Goal: Task Accomplishment & Management: Complete application form

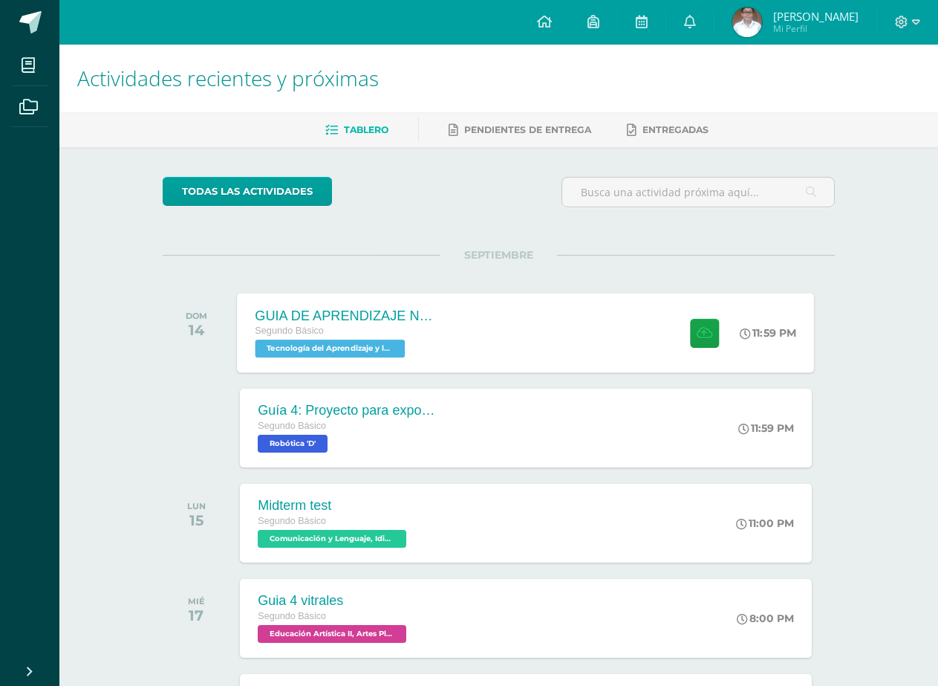
click at [505, 342] on div "GUIA DE APRENDIZAJE NO 3 Segundo Básico Tecnología del Aprendizaje y la Comunic…" at bounding box center [526, 332] width 577 height 79
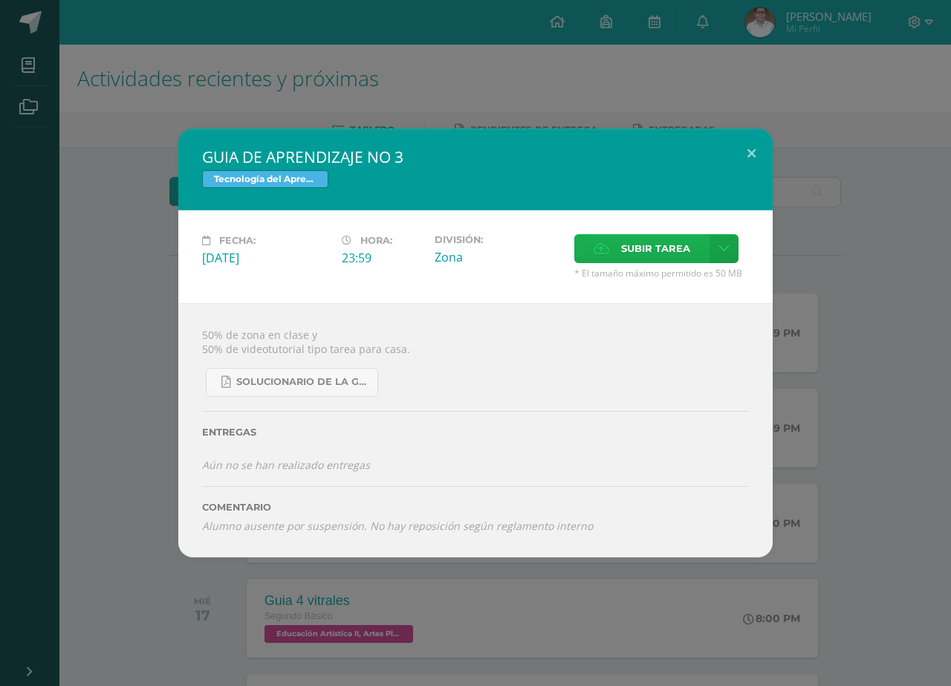
click at [628, 255] on span "Subir tarea" at bounding box center [655, 248] width 69 height 27
click at [0, 0] on input "Subir tarea" at bounding box center [0, 0] width 0 height 0
click at [719, 250] on icon at bounding box center [723, 248] width 11 height 13
click at [683, 287] on link "Subir enlace" at bounding box center [671, 280] width 149 height 23
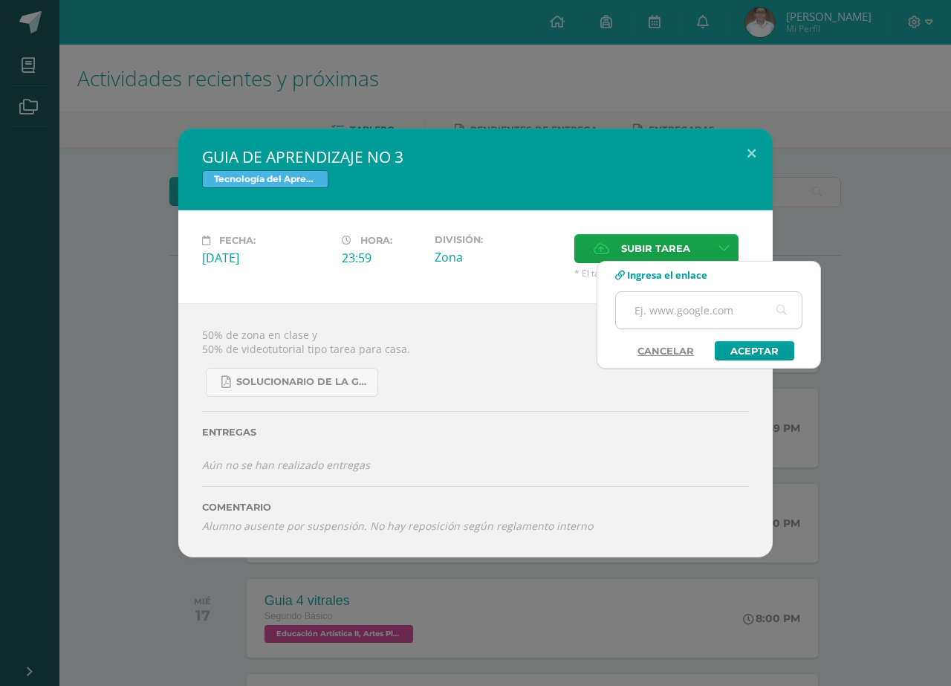
click at [686, 311] on input "text" at bounding box center [709, 310] width 186 height 36
paste input "[URL][DOMAIN_NAME]"
click at [757, 351] on link "Aceptar" at bounding box center [753, 350] width 79 height 19
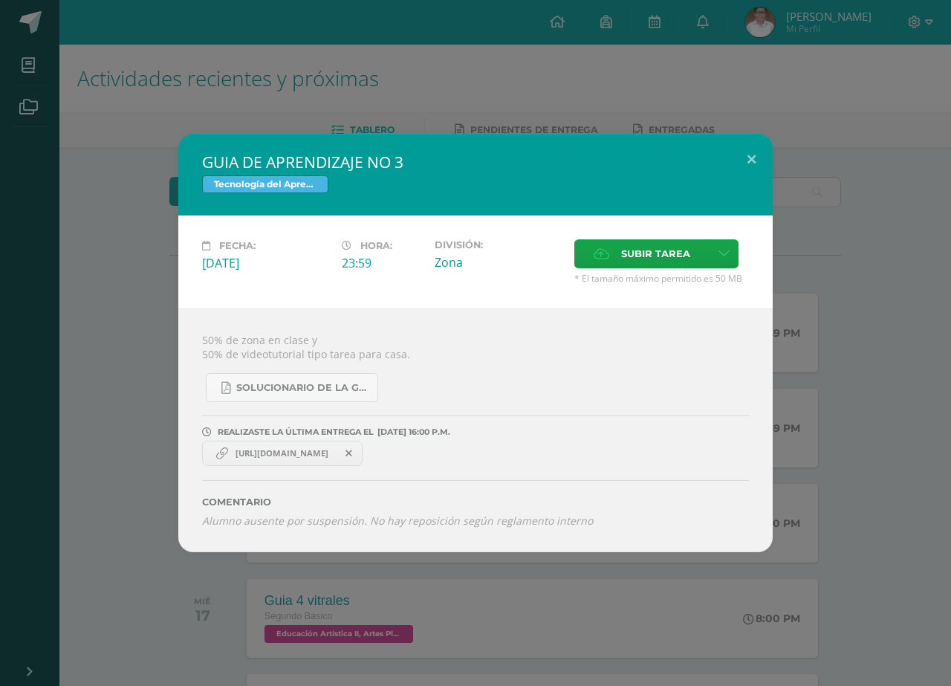
click at [317, 451] on span "[URL][DOMAIN_NAME]" at bounding box center [282, 453] width 108 height 12
click at [324, 446] on link "[URL][DOMAIN_NAME]" at bounding box center [282, 452] width 160 height 25
click at [570, 82] on div "GUIA DE APRENDIZAJE NO 3 Tecnología del Aprendizaje y la Comunicación (Informát…" at bounding box center [475, 343] width 951 height 686
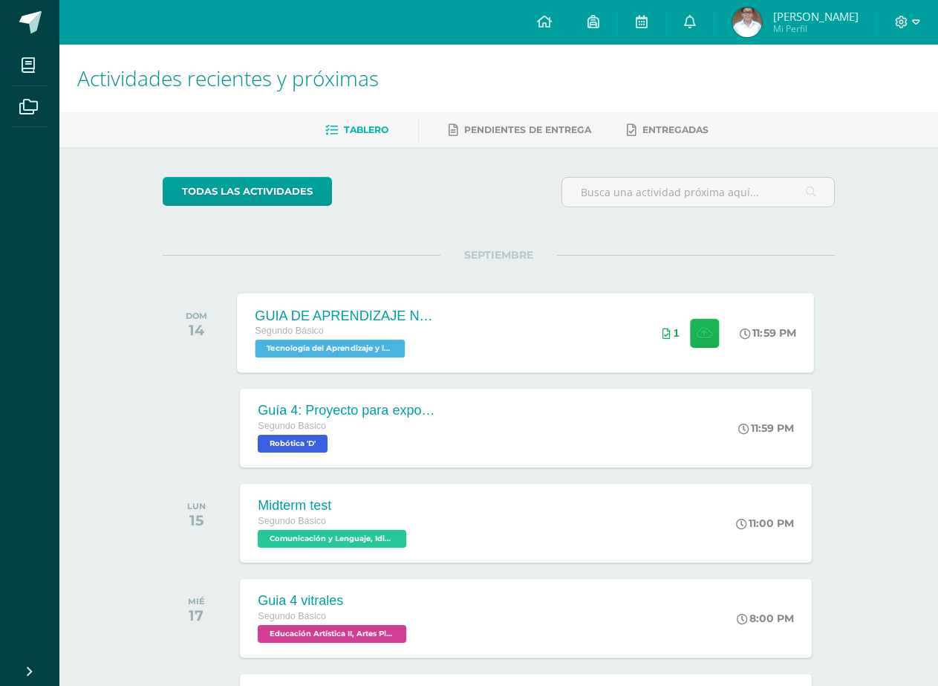
click at [700, 333] on icon at bounding box center [705, 332] width 16 height 13
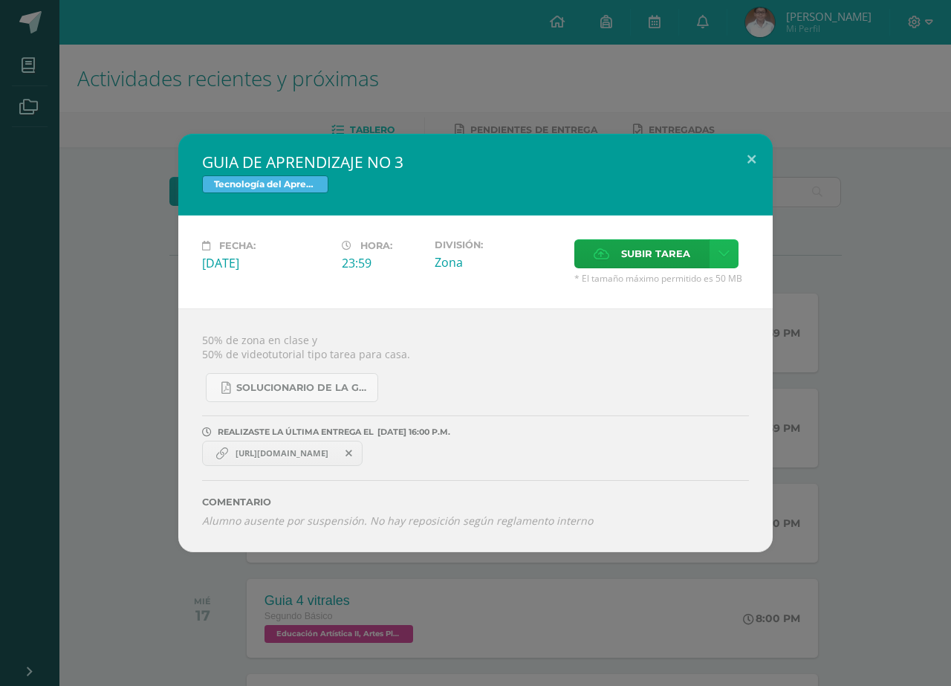
click at [720, 258] on icon at bounding box center [723, 253] width 11 height 13
click at [645, 289] on span "Subir enlace" at bounding box center [660, 286] width 62 height 14
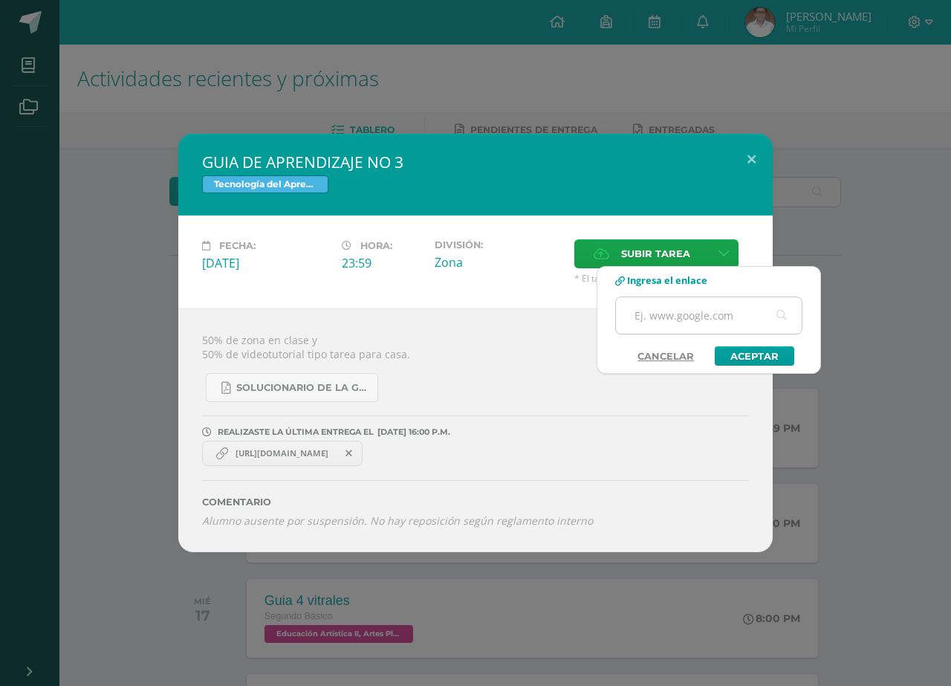
click at [706, 318] on input "text" at bounding box center [709, 315] width 186 height 36
paste input "[URL][DOMAIN_NAME]"
type input "[URL][DOMAIN_NAME]"
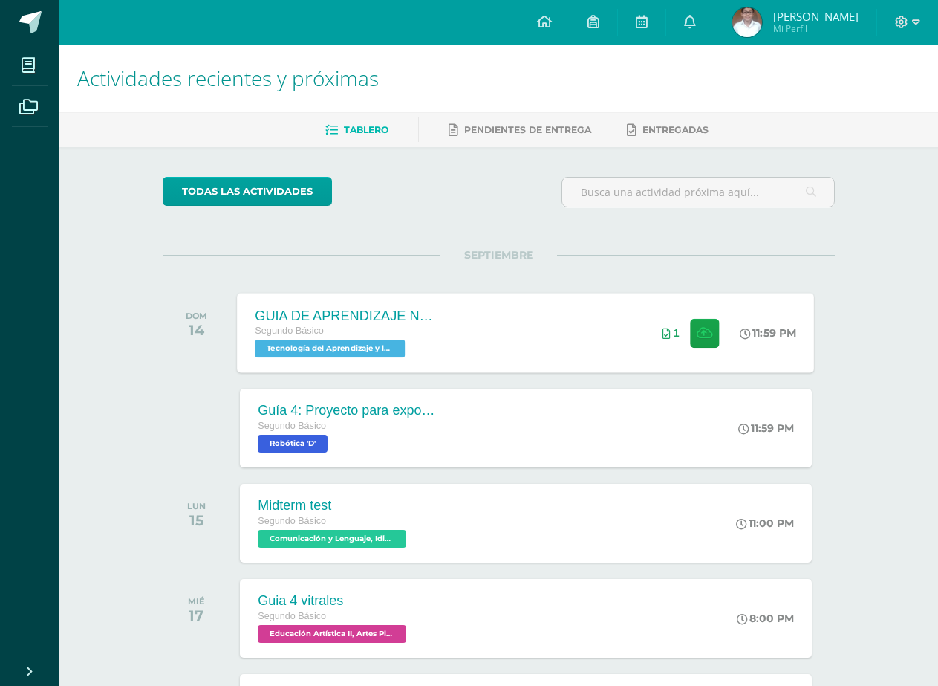
click at [605, 323] on div "GUIA DE APRENDIZAJE NO 3 Segundo Básico Tecnología del Aprendizaje y la Comunic…" at bounding box center [526, 332] width 577 height 79
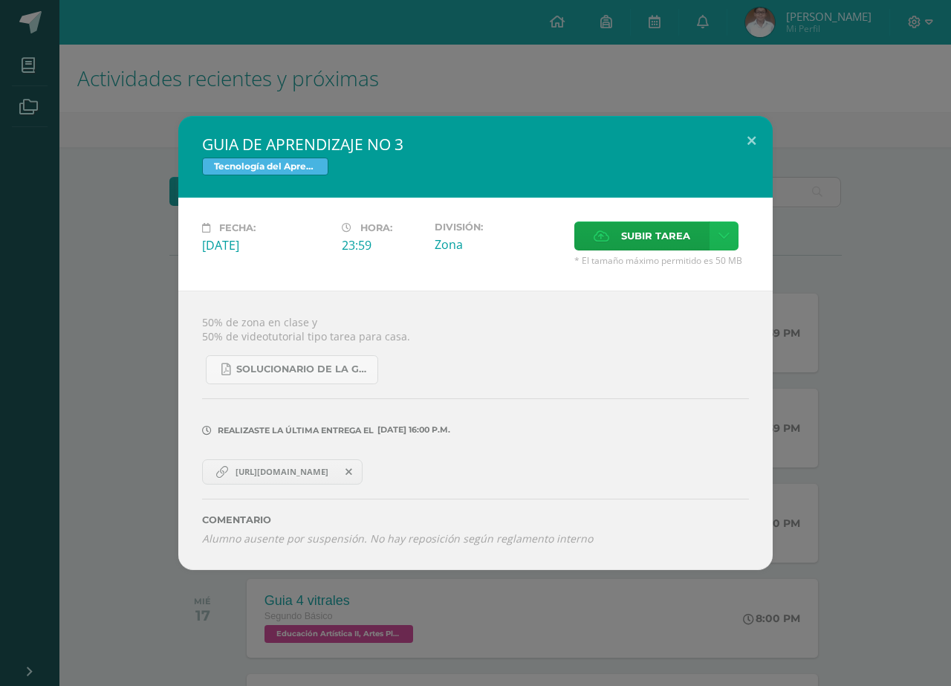
click at [714, 236] on link at bounding box center [723, 235] width 29 height 29
click at [672, 279] on link "Subir enlace" at bounding box center [671, 267] width 149 height 23
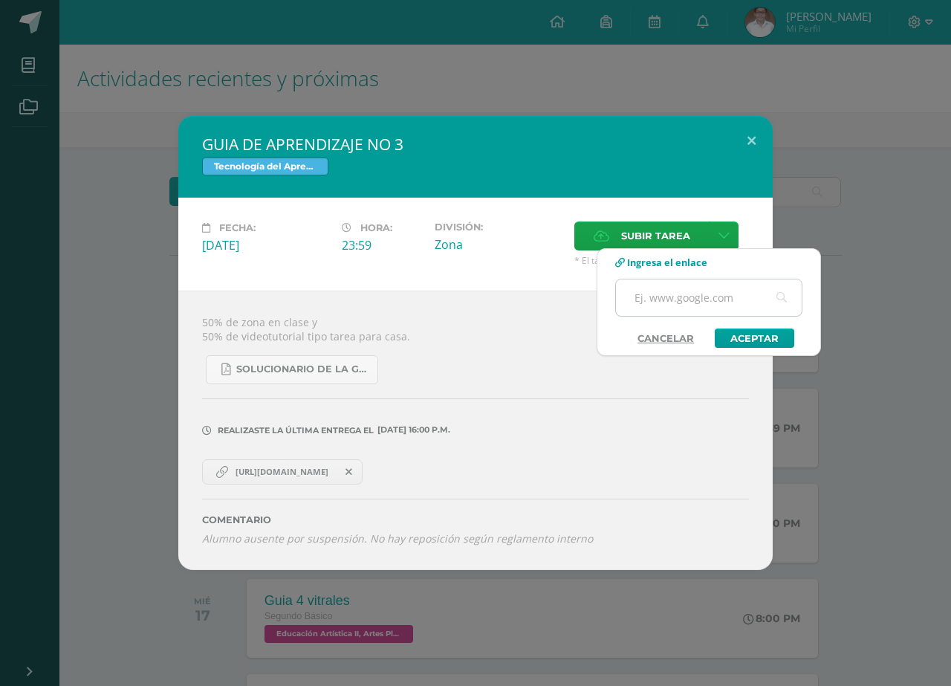
click at [659, 306] on input "text" at bounding box center [709, 297] width 186 height 36
click at [755, 342] on link "Aceptar" at bounding box center [753, 337] width 79 height 19
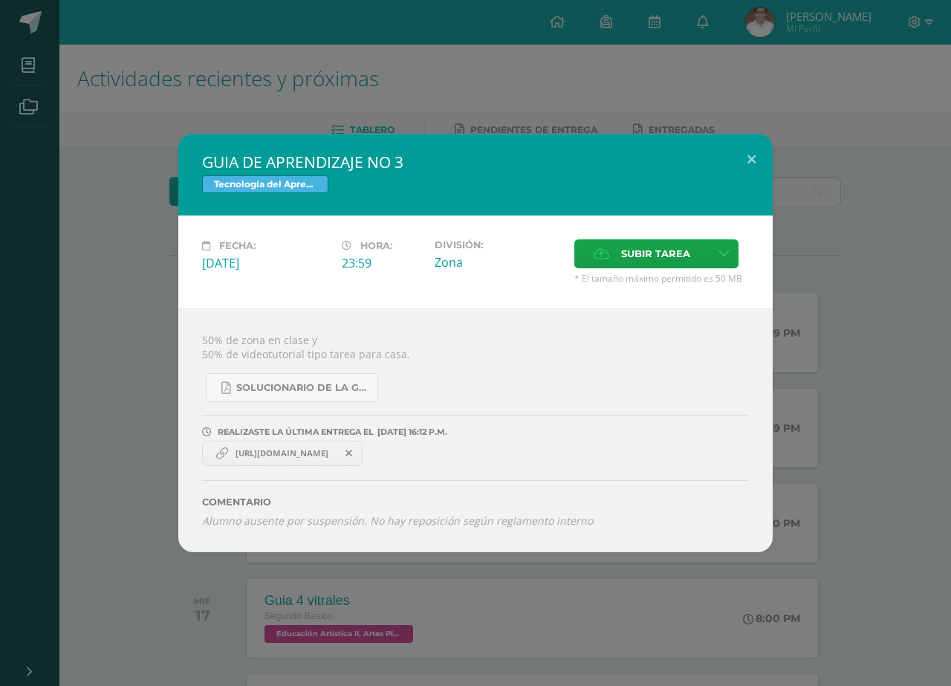
click at [336, 458] on span "[URL][DOMAIN_NAME]" at bounding box center [282, 453] width 108 height 12
click at [352, 454] on icon at bounding box center [348, 453] width 7 height 10
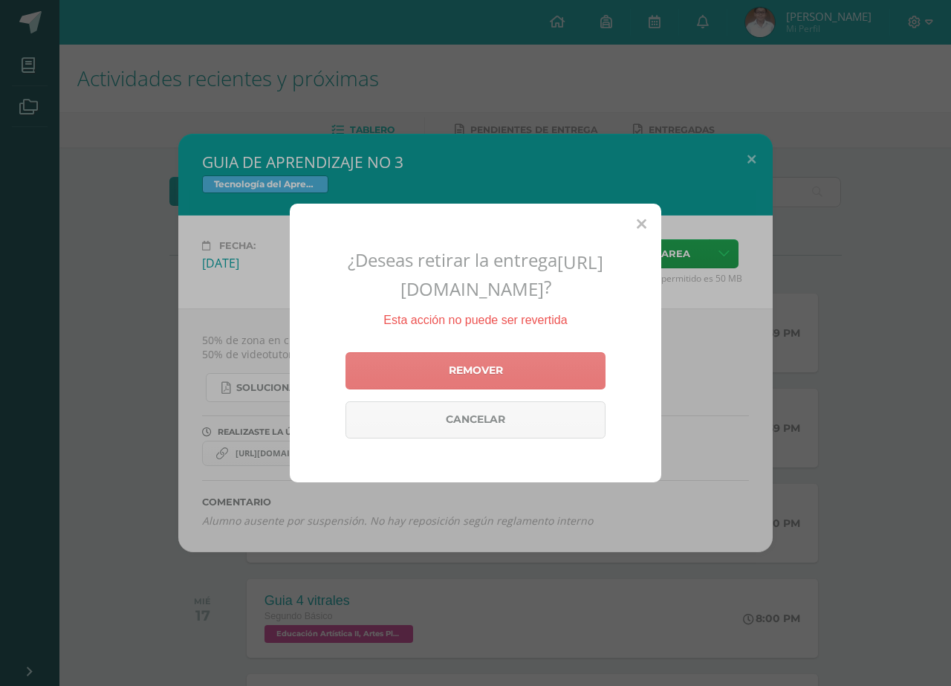
click at [487, 375] on link "Remover" at bounding box center [475, 370] width 260 height 37
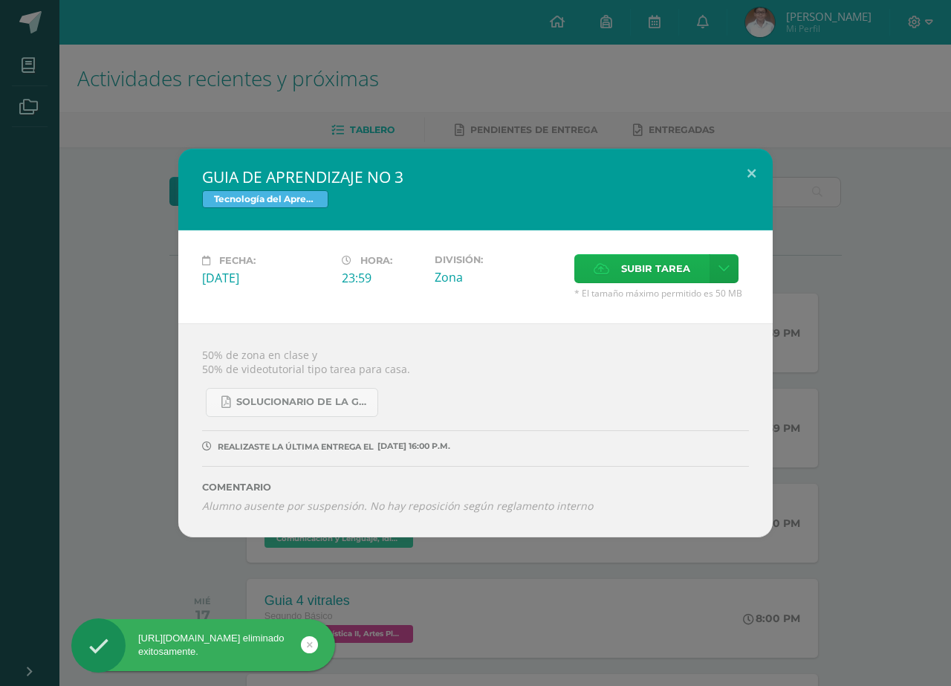
click at [622, 269] on span "Subir tarea" at bounding box center [655, 268] width 69 height 27
click at [0, 0] on input "Subir tarea" at bounding box center [0, 0] width 0 height 0
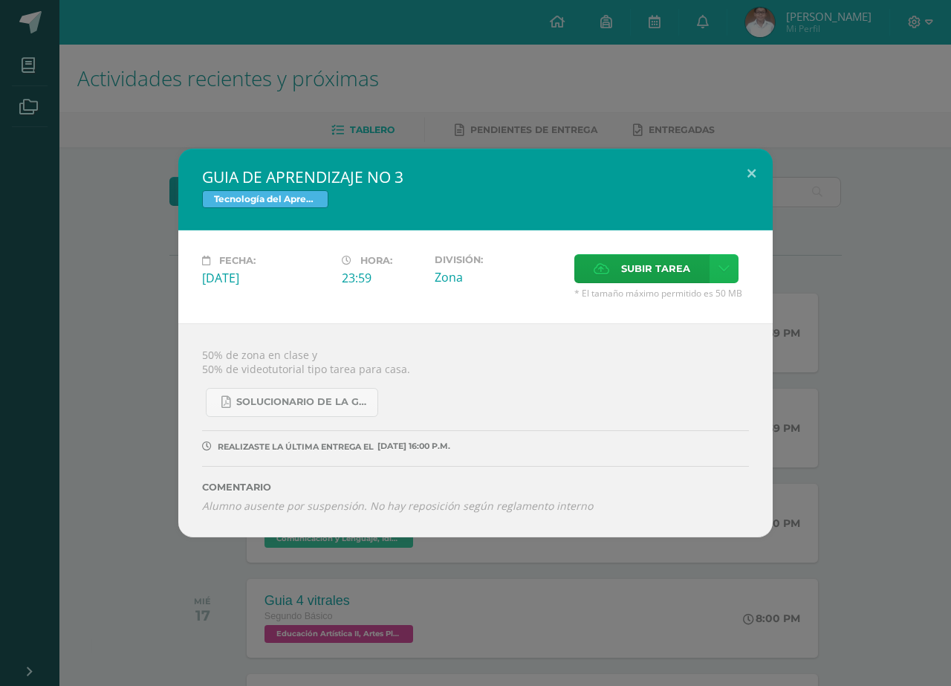
click at [726, 267] on icon at bounding box center [723, 268] width 11 height 13
click at [661, 299] on span "Subir enlace" at bounding box center [660, 300] width 62 height 14
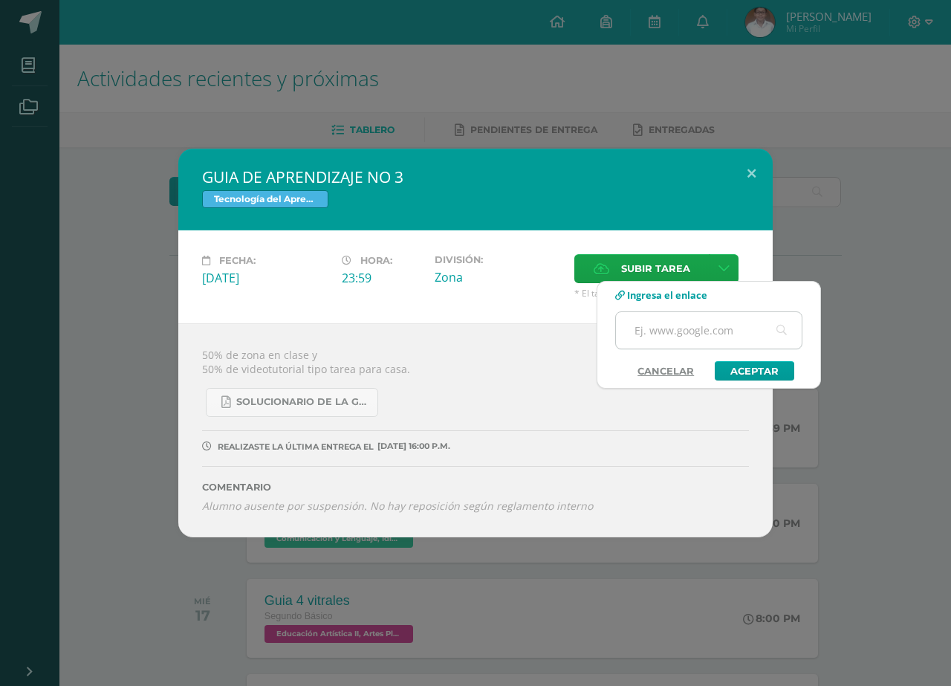
click at [693, 326] on input "text" at bounding box center [709, 330] width 186 height 36
paste input "[URL][DOMAIN_NAME]"
type input "[URL][DOMAIN_NAME]"
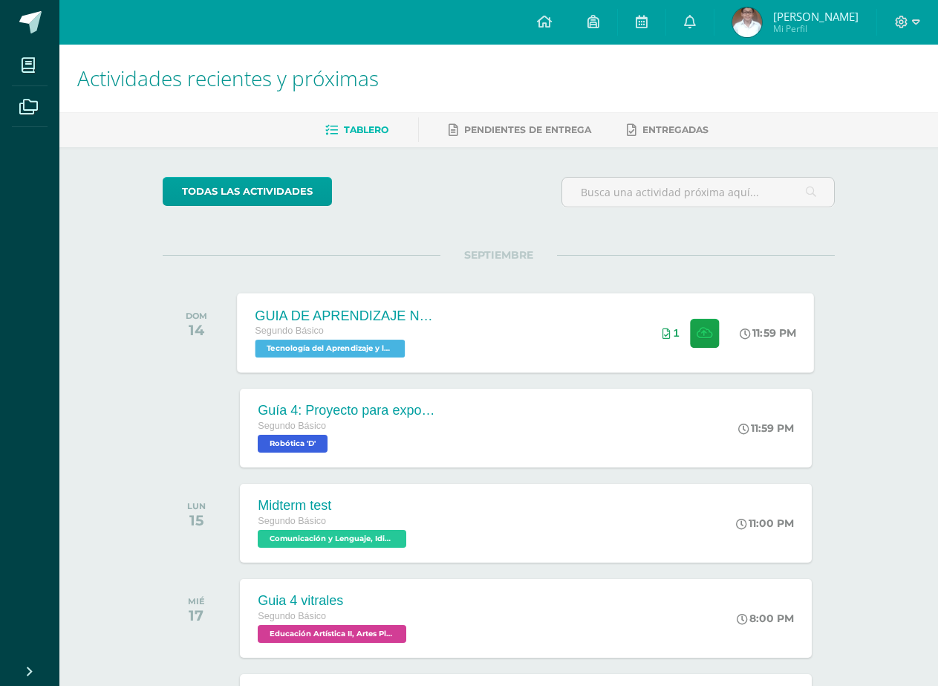
click at [484, 339] on div "GUIA DE APRENDIZAJE NO 3 Segundo Básico Tecnología del Aprendizaje y la Comunic…" at bounding box center [526, 332] width 577 height 79
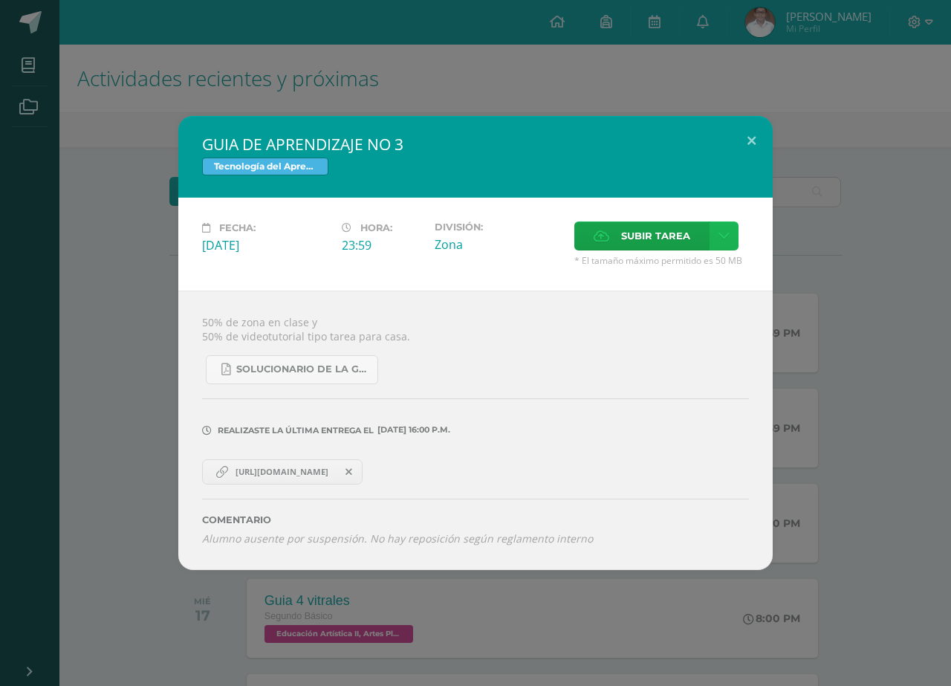
click at [723, 242] on link at bounding box center [723, 235] width 29 height 29
click at [655, 273] on span "Subir enlace" at bounding box center [660, 268] width 62 height 14
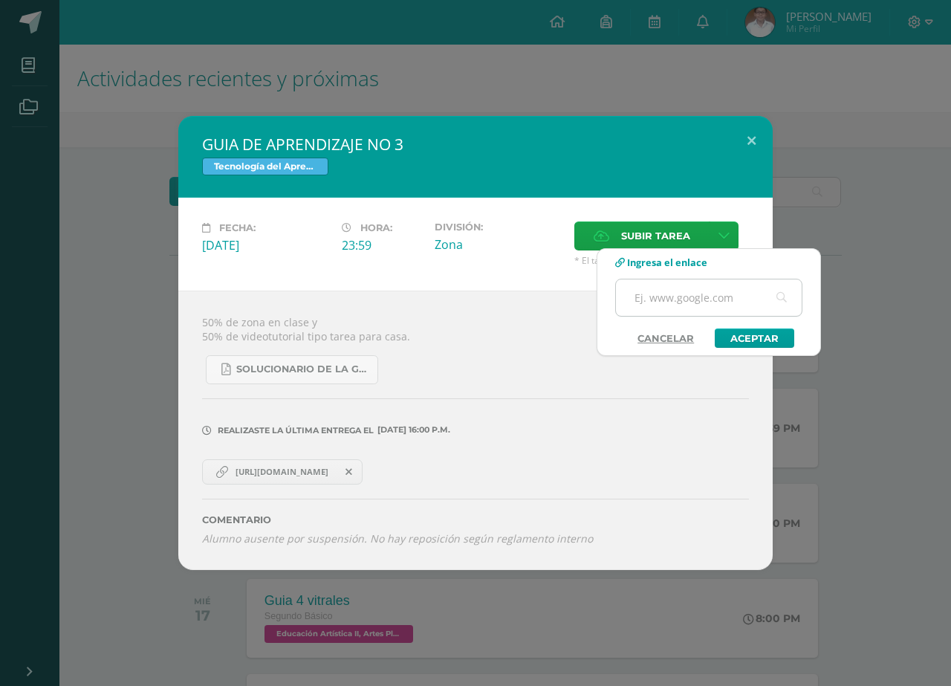
click at [668, 287] on input "text" at bounding box center [709, 297] width 186 height 36
paste input "https://youtu.be/iofa6VZnYMs"
type input "https://youtu.be/iofa6VZnYMs"
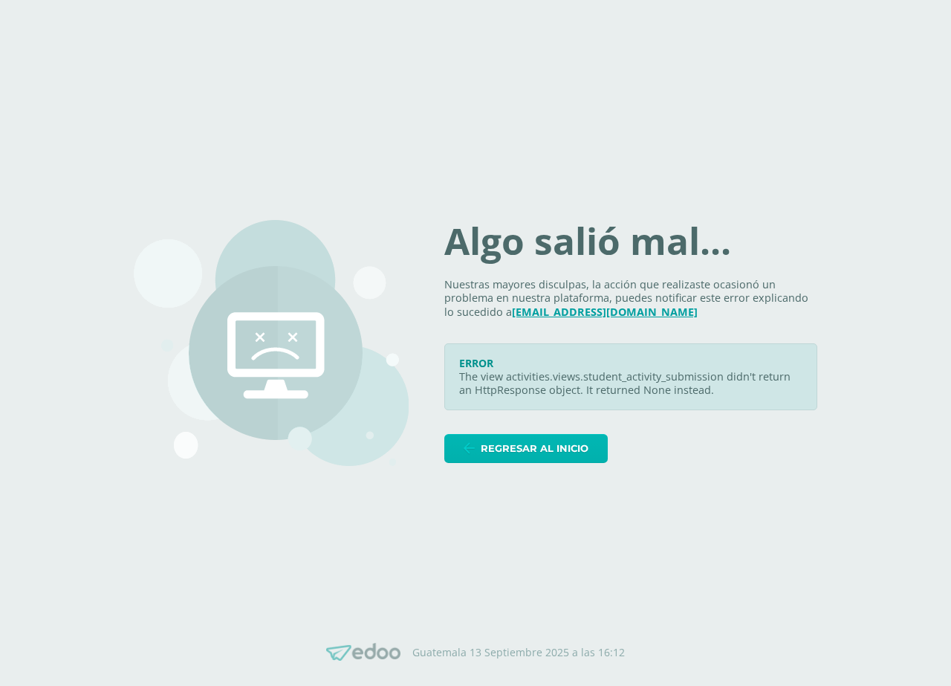
click at [475, 443] on icon at bounding box center [468, 448] width 11 height 13
